Goal: Information Seeking & Learning: Learn about a topic

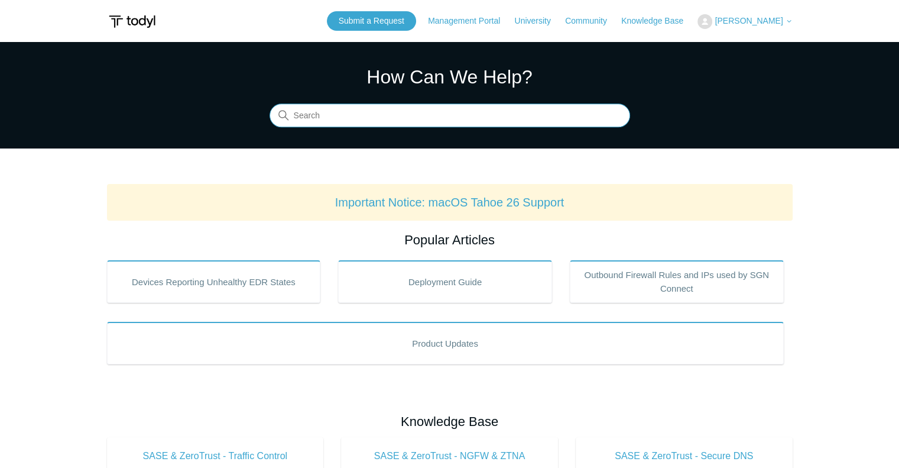
click at [318, 116] on input "Search" at bounding box center [450, 116] width 361 height 24
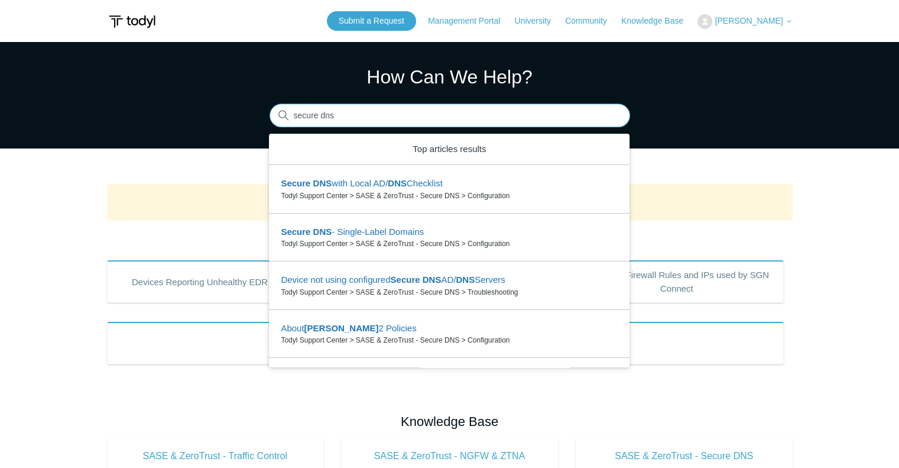
type input "secure dns"
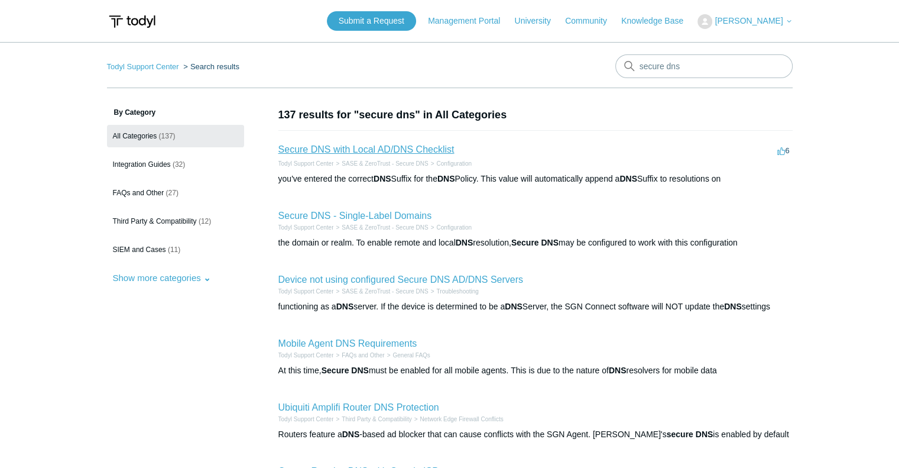
click at [347, 154] on link "Secure DNS with Local AD/DNS Checklist" at bounding box center [366, 149] width 176 height 10
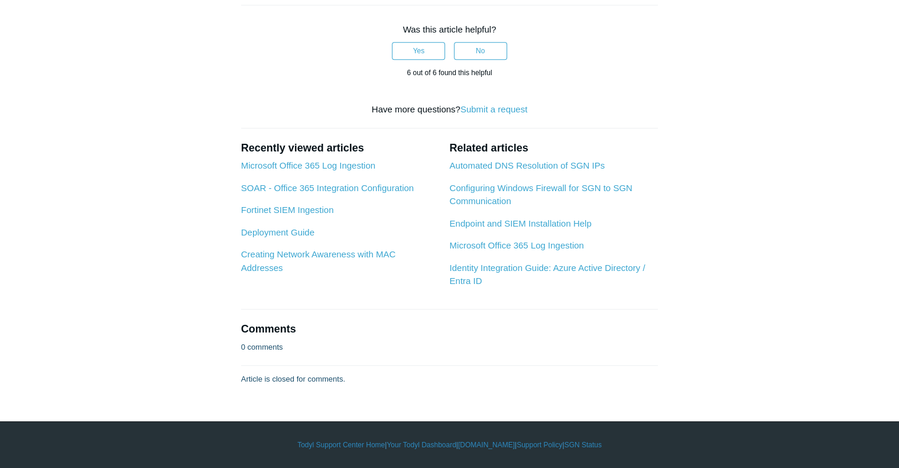
scroll to position [1499, 0]
